Goal: Task Accomplishment & Management: Manage account settings

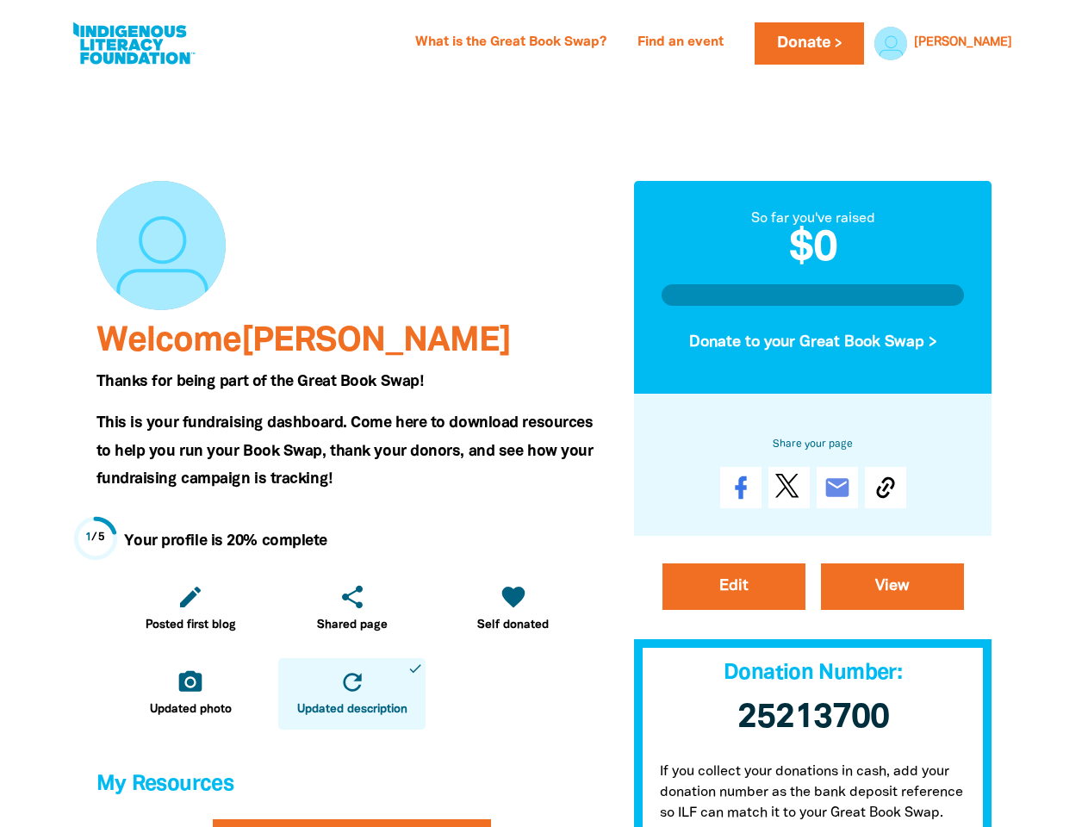
click at [543, 416] on span "This is your fundraising dashboard. Come here to download resources to help you…" at bounding box center [344, 451] width 497 height 70
click at [996, 43] on link "[PERSON_NAME]" at bounding box center [963, 43] width 98 height 12
click at [190, 608] on icon "edit" at bounding box center [191, 597] width 28 height 28
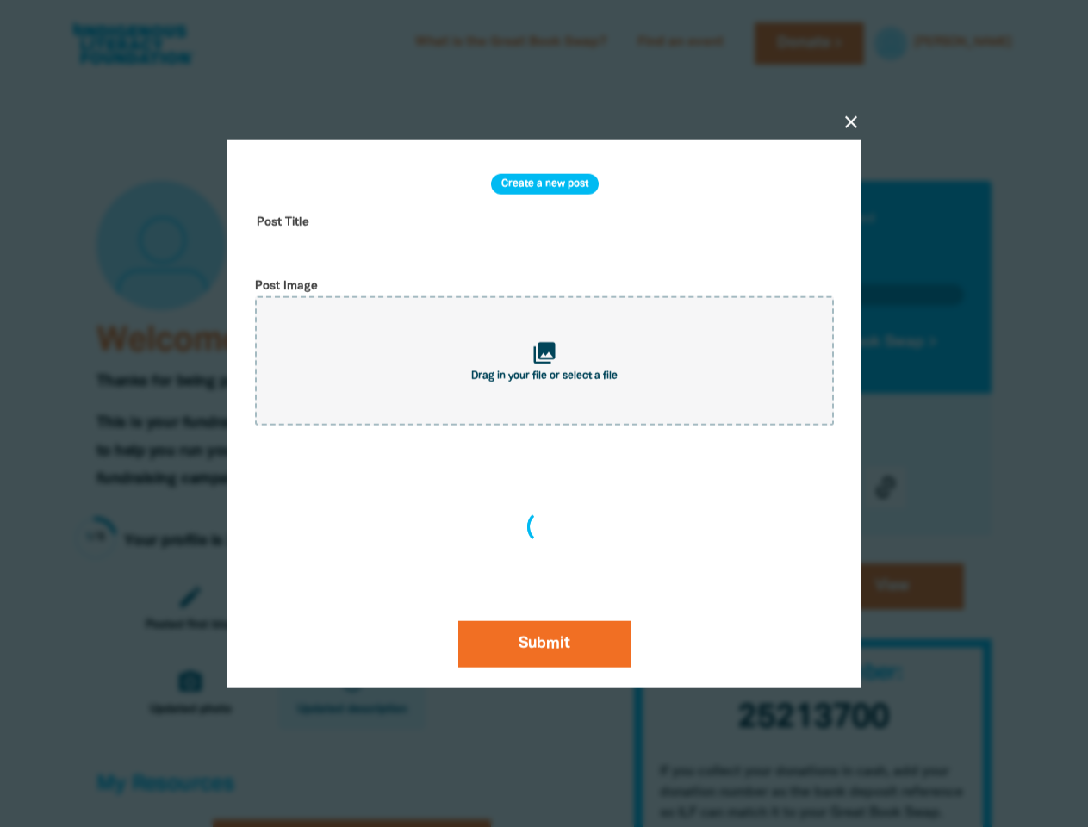
click at [351, 608] on div "close Create a new post Post Title Post Image collections Drag in your file or …" at bounding box center [544, 414] width 689 height 714
click at [512, 608] on div "Create a new post Post Title Post Image collections Drag in your file or select…" at bounding box center [544, 413] width 592 height 507
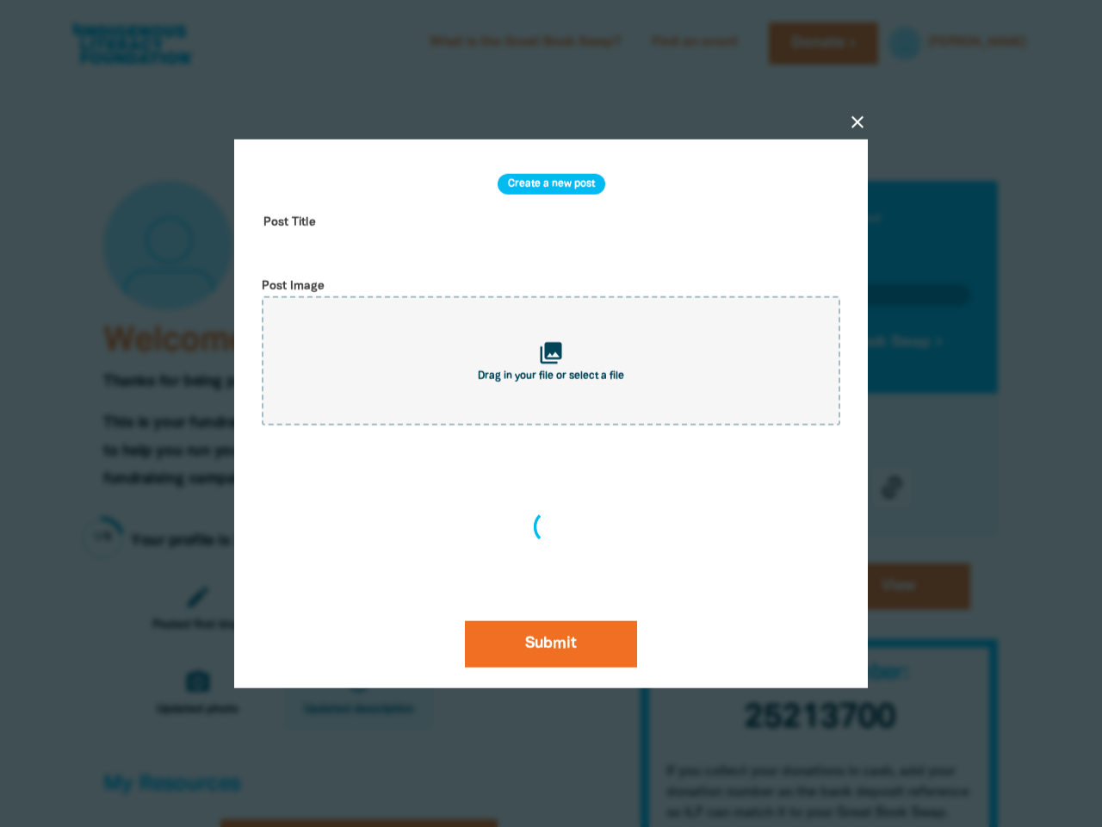
click at [190, 693] on div at bounding box center [551, 413] width 1102 height 827
click at [351, 693] on icon "refresh" at bounding box center [359, 682] width 28 height 28
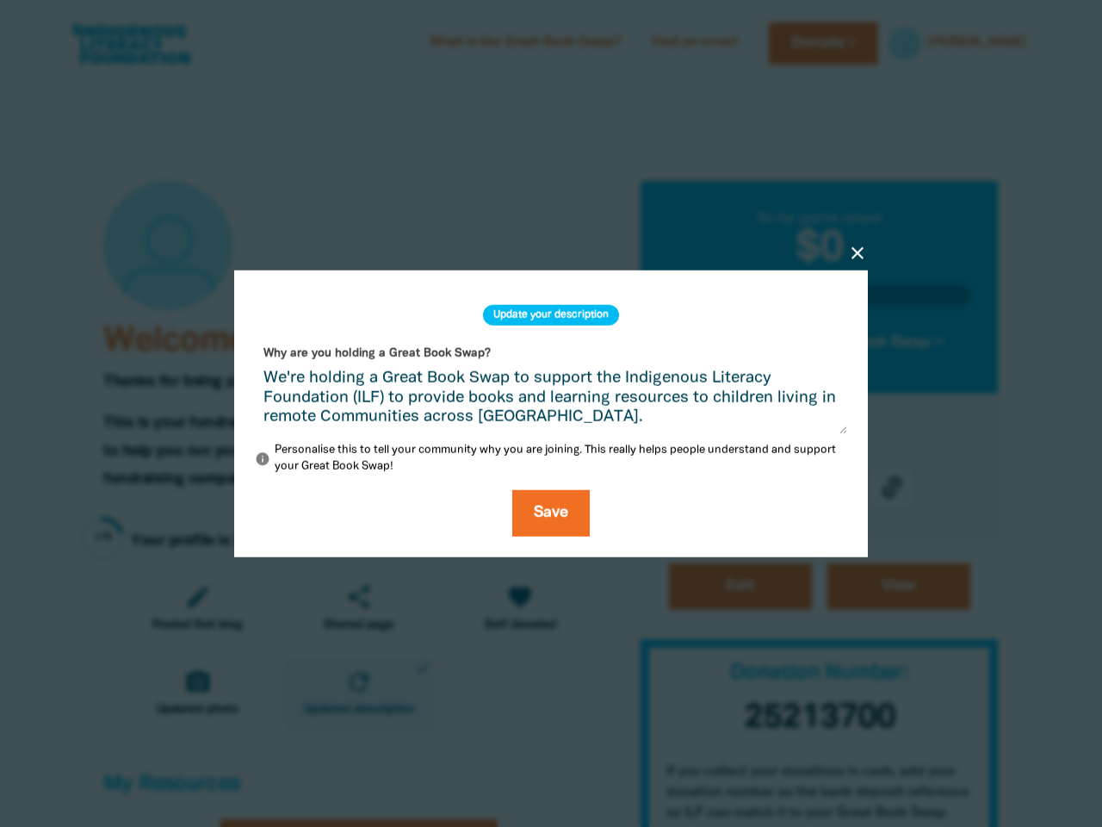
click at [813, 342] on div "close Update your description Why are you holding a Great Book Swap? We're hold…" at bounding box center [551, 414] width 689 height 452
click at [885, 487] on div "close Update your description Why are you holding a Great Book Swap? We're hold…" at bounding box center [551, 413] width 689 height 369
